Goal: Information Seeking & Learning: Learn about a topic

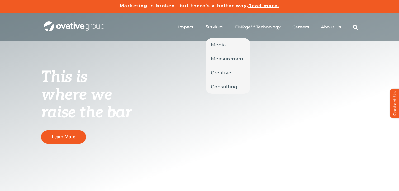
click at [218, 29] on span "Services" at bounding box center [214, 26] width 18 height 5
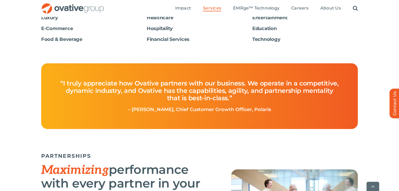
scroll to position [1012, 0]
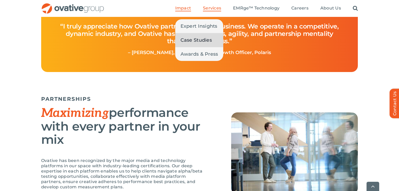
click at [187, 39] on span "Case Studies" at bounding box center [195, 39] width 31 height 7
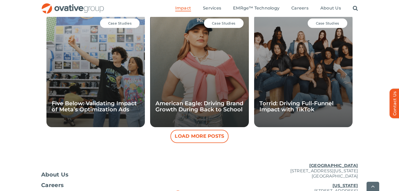
scroll to position [500, 0]
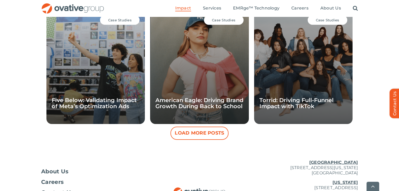
click at [177, 139] on button "Load More Posts" at bounding box center [199, 133] width 58 height 13
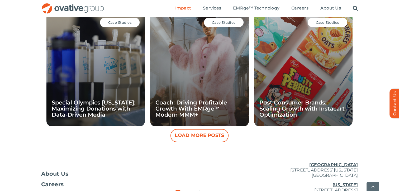
scroll to position [794, 0]
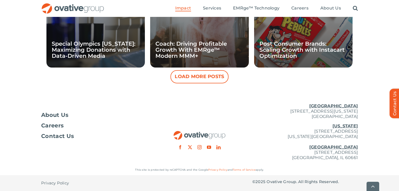
click at [203, 74] on button "Load More Posts" at bounding box center [199, 76] width 58 height 13
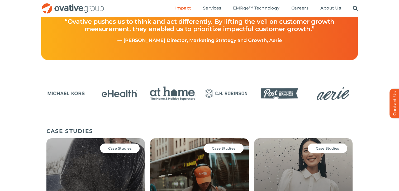
scroll to position [250, 0]
